Goal: Transaction & Acquisition: Purchase product/service

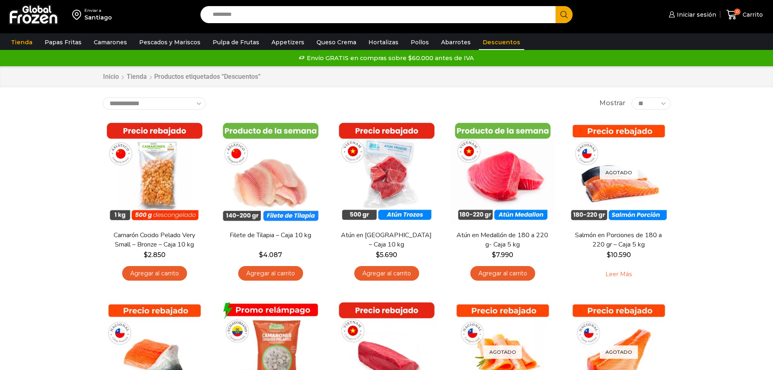
click at [240, 20] on input "Search input" at bounding box center [380, 14] width 343 height 17
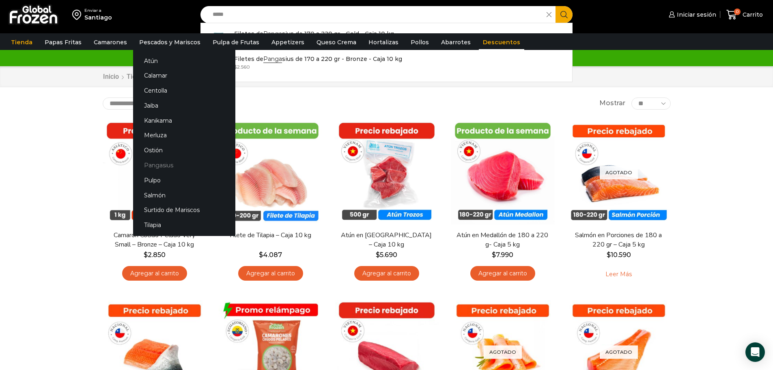
type input "*****"
click at [156, 167] on link "Pangasius" at bounding box center [184, 165] width 102 height 15
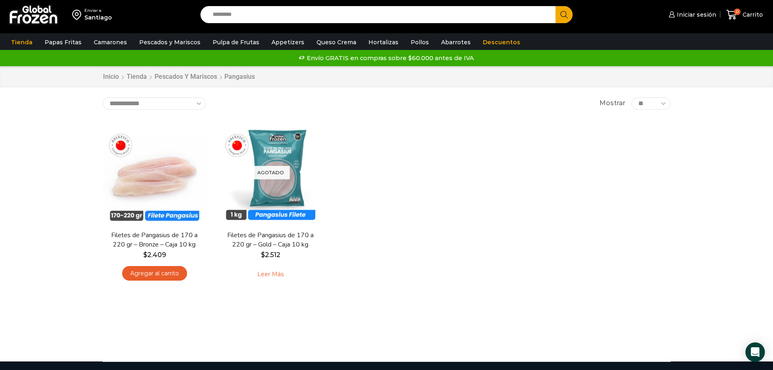
click at [466, 200] on div "En stock Vista Rápida Filetes de Pangasius de 170 a 220 gr – Bronze – Caja 10 k…" at bounding box center [387, 203] width 581 height 179
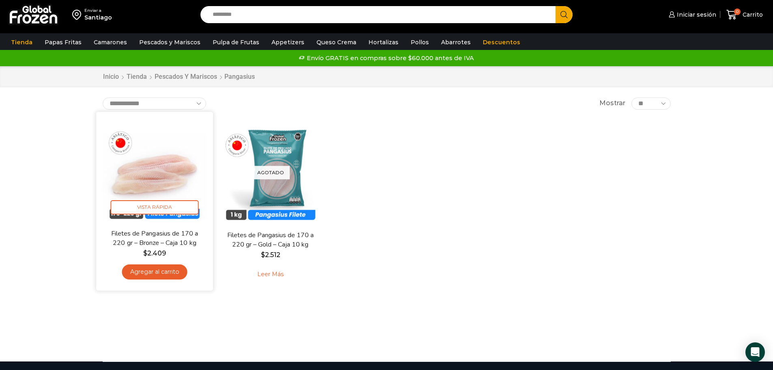
click at [176, 186] on img at bounding box center [154, 170] width 105 height 105
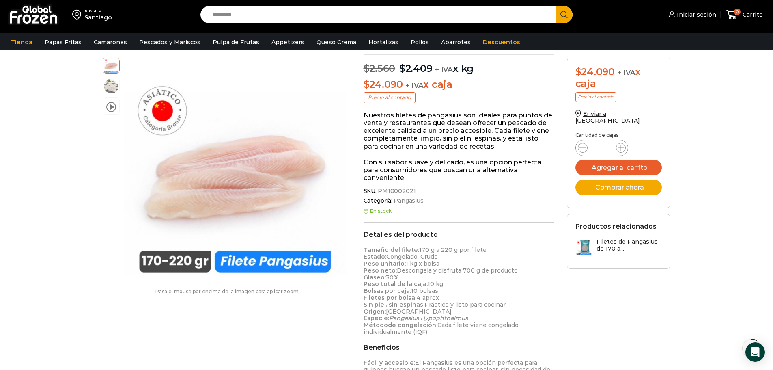
scroll to position [82, 0]
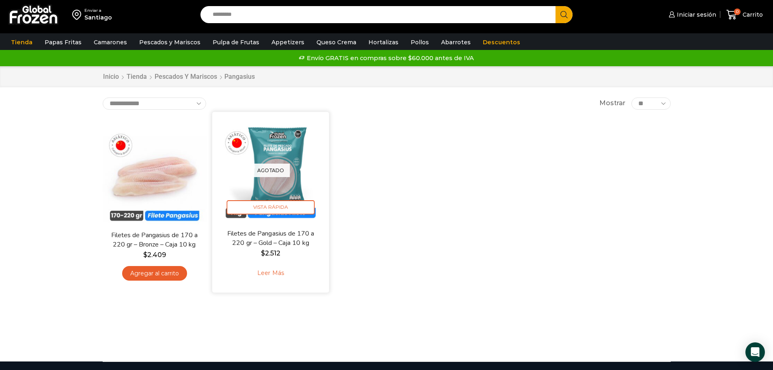
click at [305, 178] on img at bounding box center [270, 170] width 105 height 105
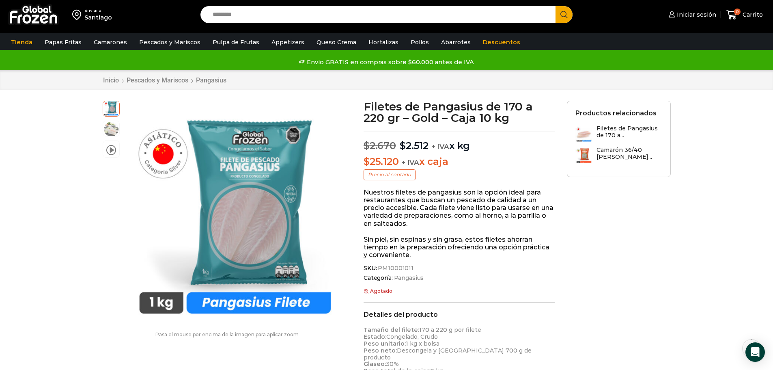
scroll to position [41, 0]
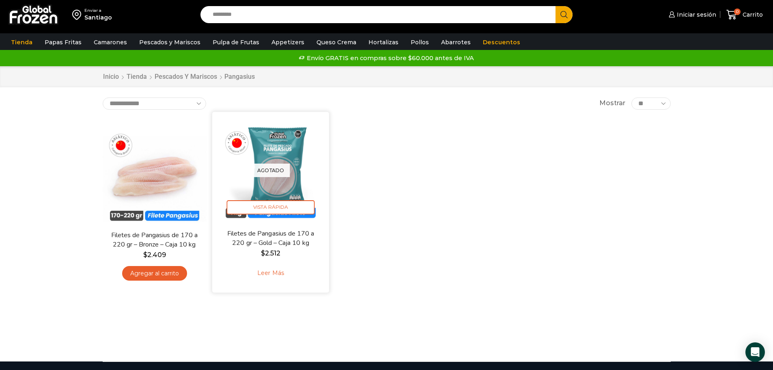
click at [286, 160] on img at bounding box center [270, 170] width 105 height 105
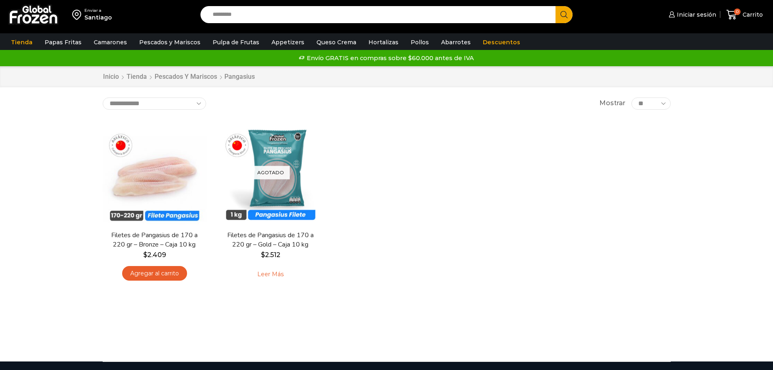
drag, startPoint x: 436, startPoint y: 208, endPoint x: 438, endPoint y: 168, distance: 40.2
click at [438, 206] on div "En stock Vista Rápida Filetes de Pangasius de 170 a 220 gr – Bronze – Caja 10 k…" at bounding box center [387, 203] width 581 height 179
